Goal: Check status: Check status

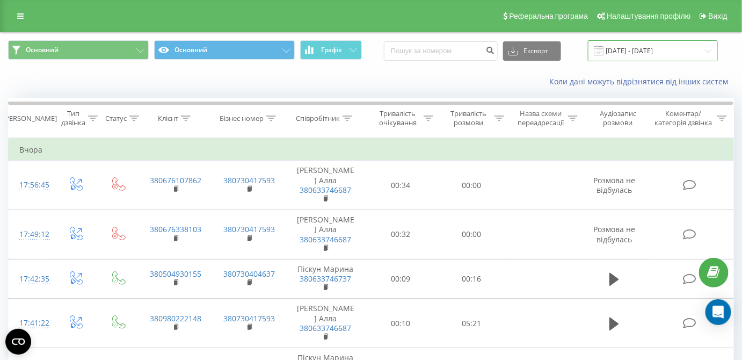
click at [636, 54] on input "18.08.2025 - 18.08.2025" at bounding box center [653, 50] width 130 height 21
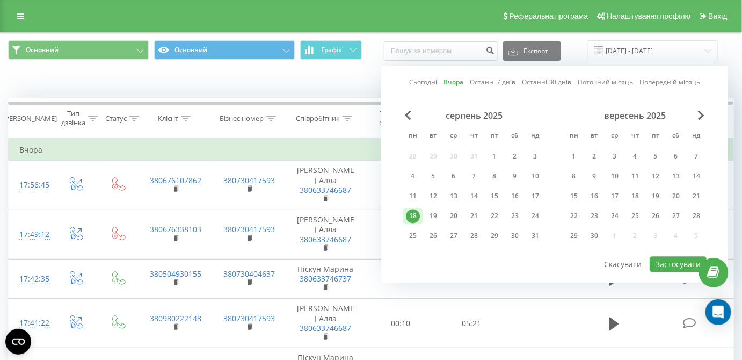
click at [426, 80] on link "Сьогодні" at bounding box center [423, 82] width 28 height 10
click at [660, 258] on button "Застосувати" at bounding box center [677, 265] width 57 height 16
type input "[DATE] - [DATE]"
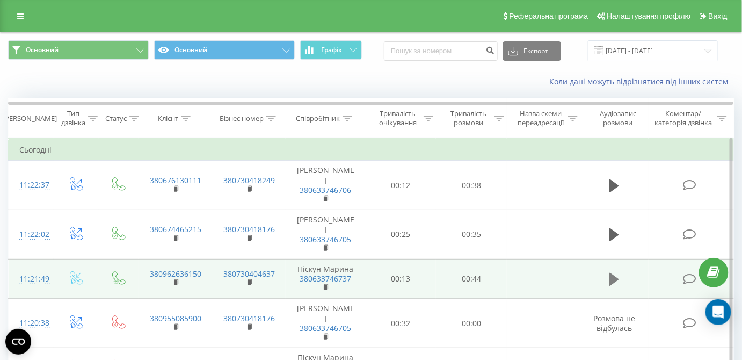
click at [613, 276] on icon at bounding box center [614, 279] width 10 height 13
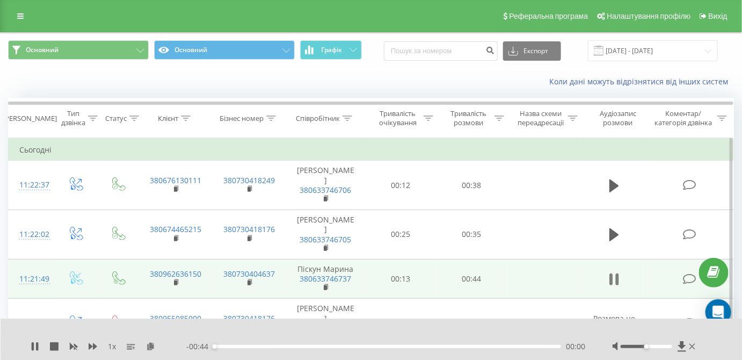
click at [615, 279] on icon at bounding box center [614, 279] width 10 height 15
click at [150, 347] on icon at bounding box center [150, 346] width 9 height 8
